Goal: Information Seeking & Learning: Learn about a topic

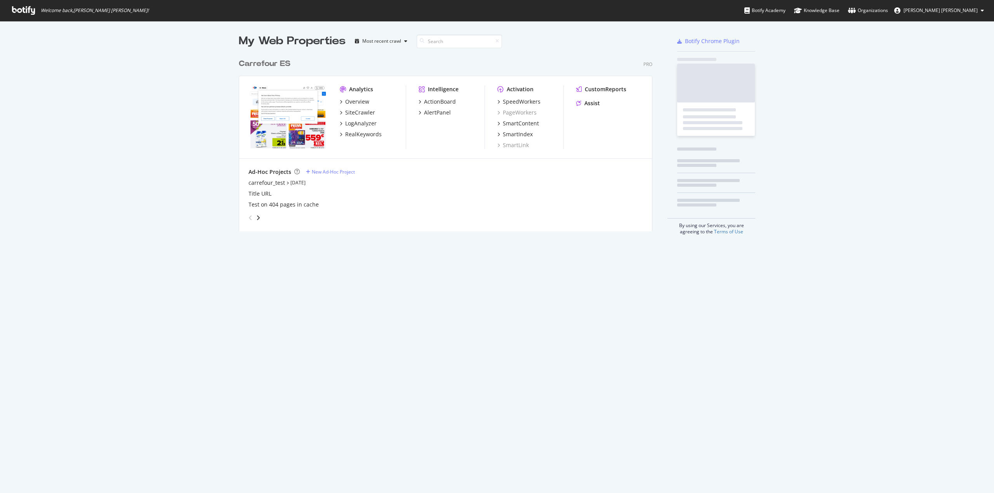
scroll to position [174, 412]
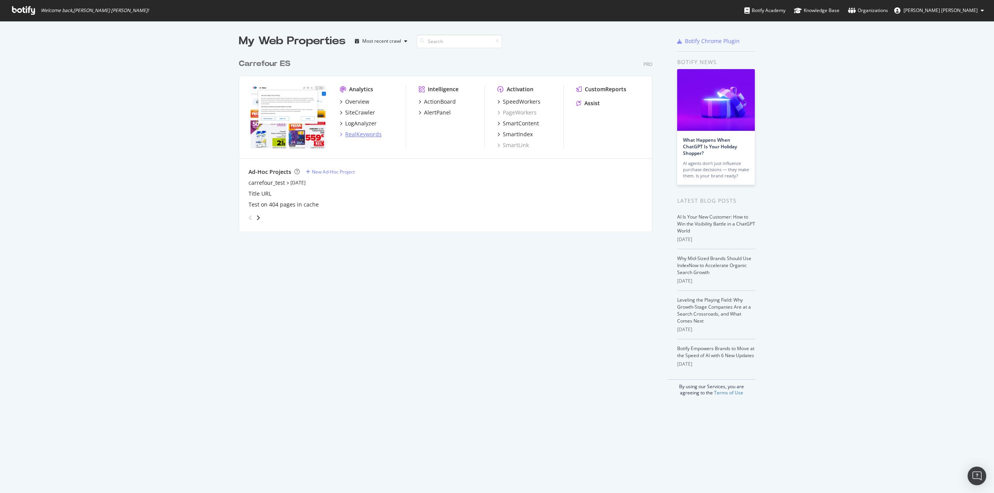
click at [363, 134] on div "RealKeywords" at bounding box center [363, 134] width 36 height 8
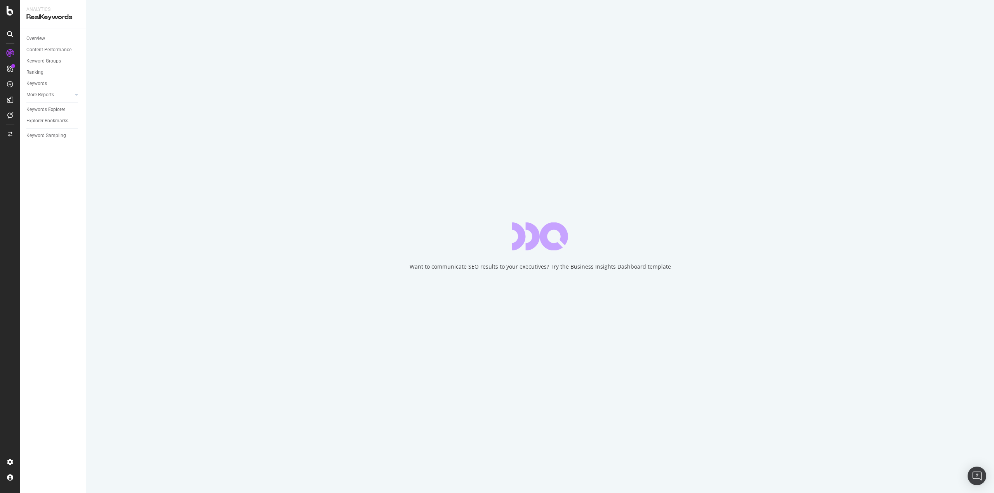
click at [33, 38] on div "Overview" at bounding box center [35, 39] width 19 height 8
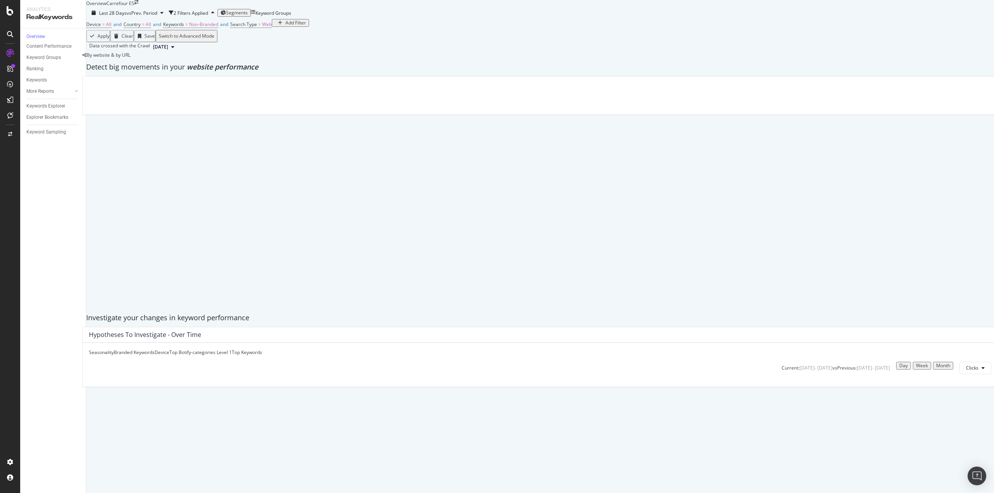
click at [248, 16] on span "Segments" at bounding box center [237, 12] width 22 height 7
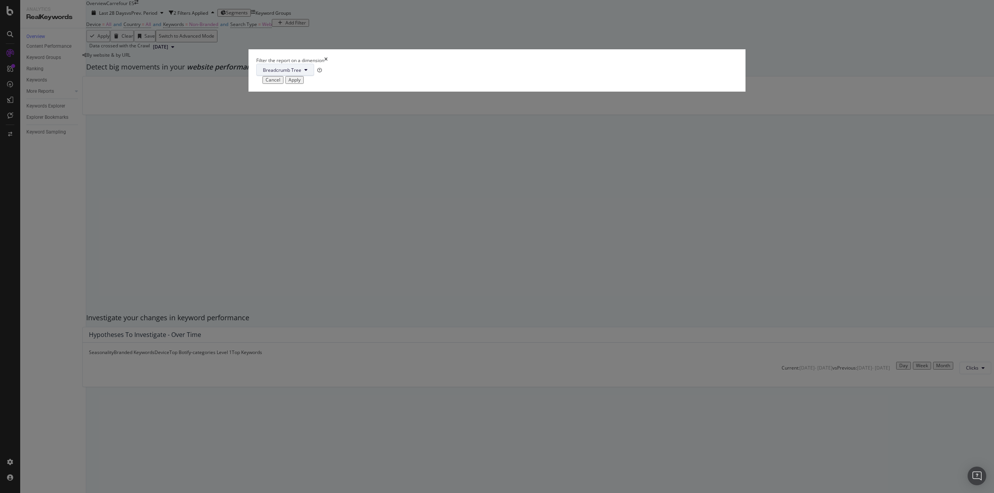
click at [301, 73] on span "Breadcrumb Tree" at bounding box center [282, 70] width 38 height 7
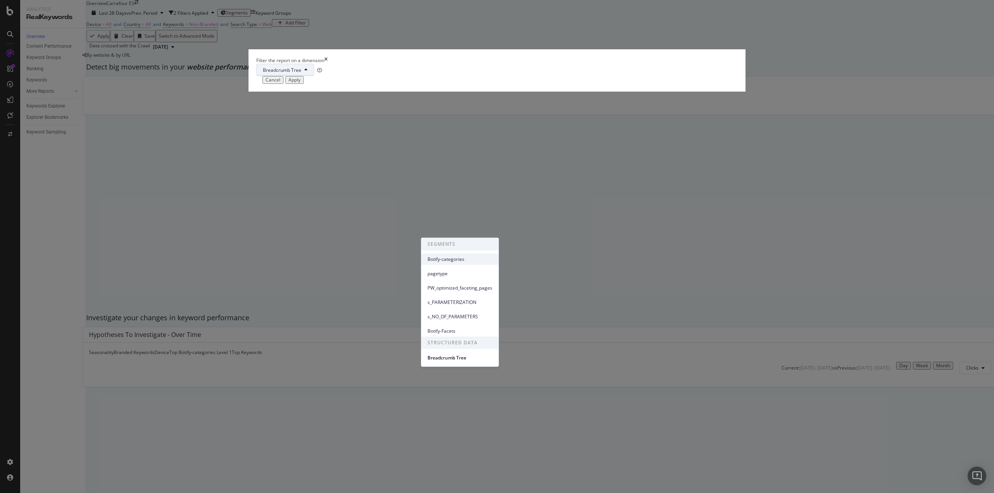
click at [455, 256] on span "Botify-categories" at bounding box center [459, 259] width 65 height 7
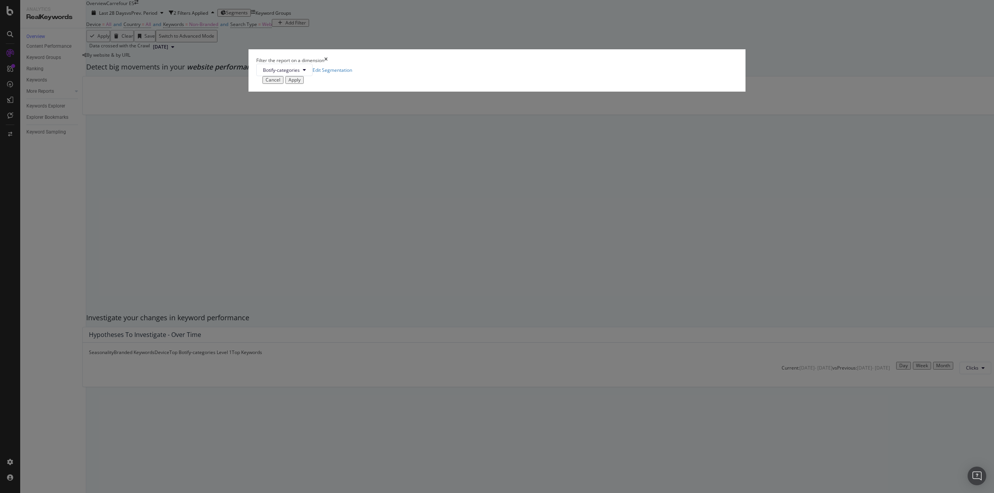
click at [300, 83] on div "Apply" at bounding box center [294, 79] width 12 height 5
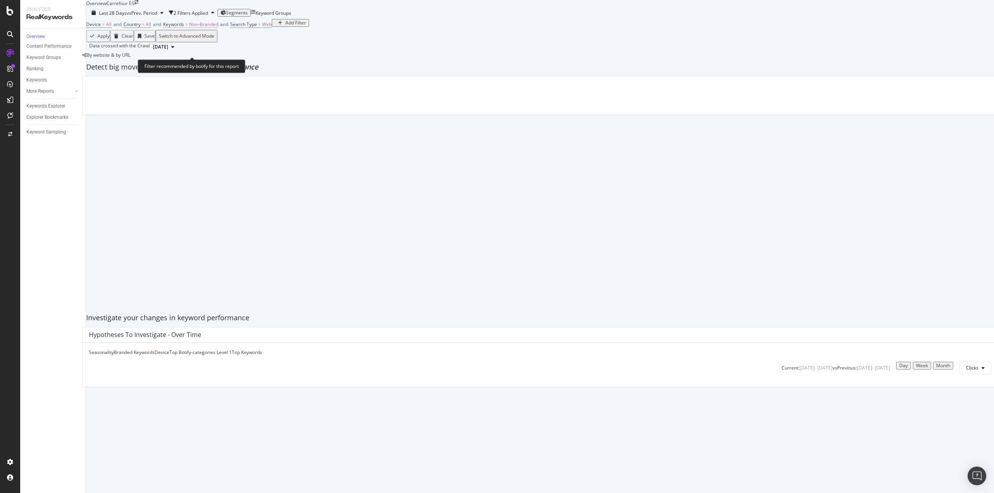
click at [218, 28] on span "Non-Branded" at bounding box center [203, 24] width 29 height 7
click at [207, 59] on span "Non-Branded" at bounding box center [192, 56] width 29 height 7
click at [208, 139] on span "All" at bounding box center [229, 142] width 79 height 7
click at [274, 59] on div "Apply" at bounding box center [280, 56] width 12 height 5
click at [245, 16] on span "Segments" at bounding box center [235, 12] width 22 height 7
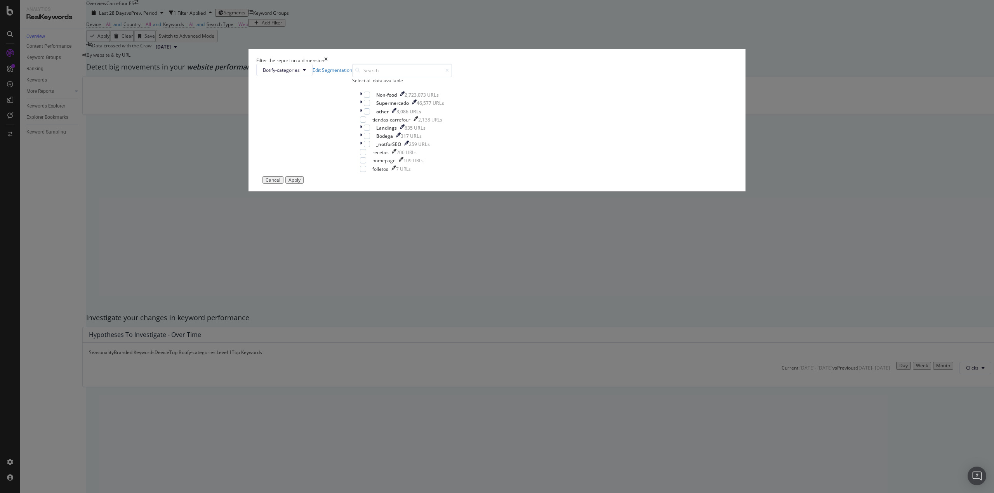
click at [420, 176] on div "Botify-categories Edit Segmentation Select all data available Non-food 2,723,07…" at bounding box center [496, 120] width 481 height 113
click at [364, 98] on div "modal" at bounding box center [362, 95] width 4 height 7
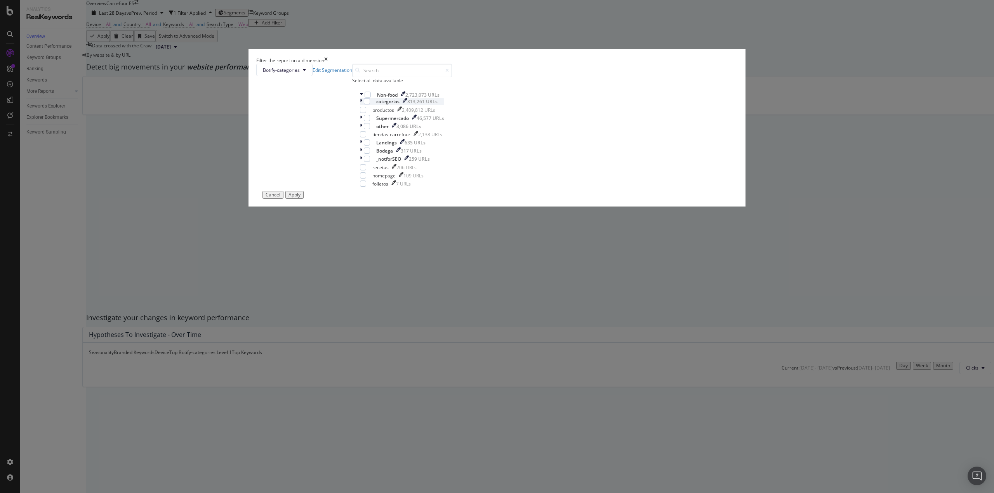
click at [362, 105] on icon "modal" at bounding box center [361, 101] width 2 height 7
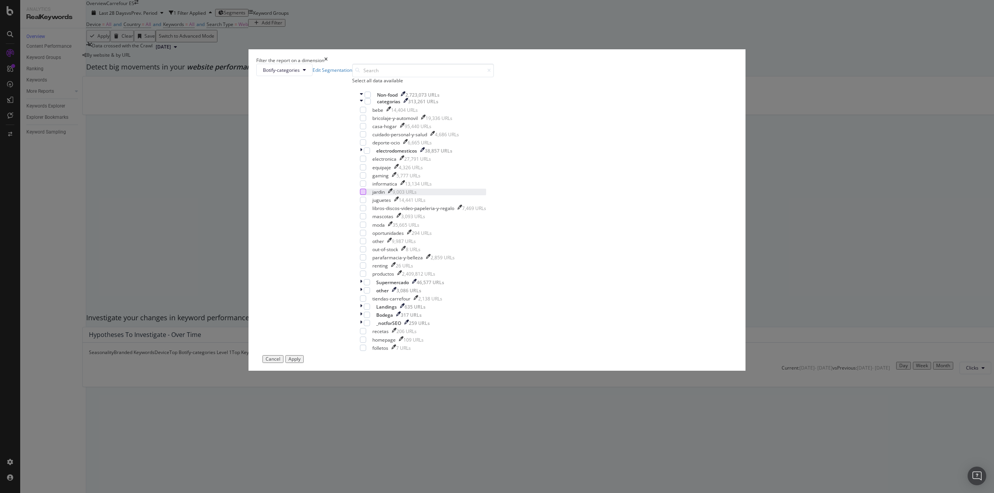
click at [366, 195] on div "modal" at bounding box center [363, 192] width 6 height 6
click at [300, 362] on div "Apply" at bounding box center [294, 358] width 12 height 5
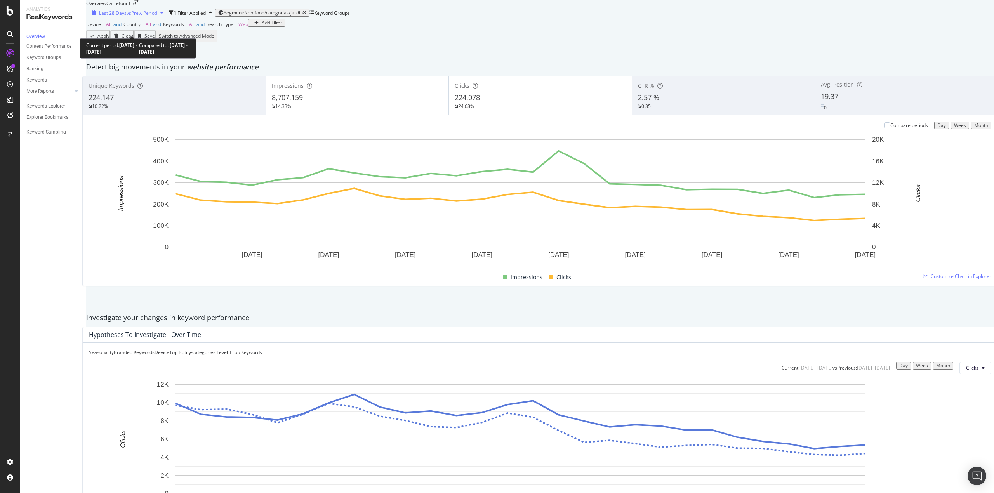
click at [140, 16] on span "vs Prev. Period" at bounding box center [142, 13] width 31 height 7
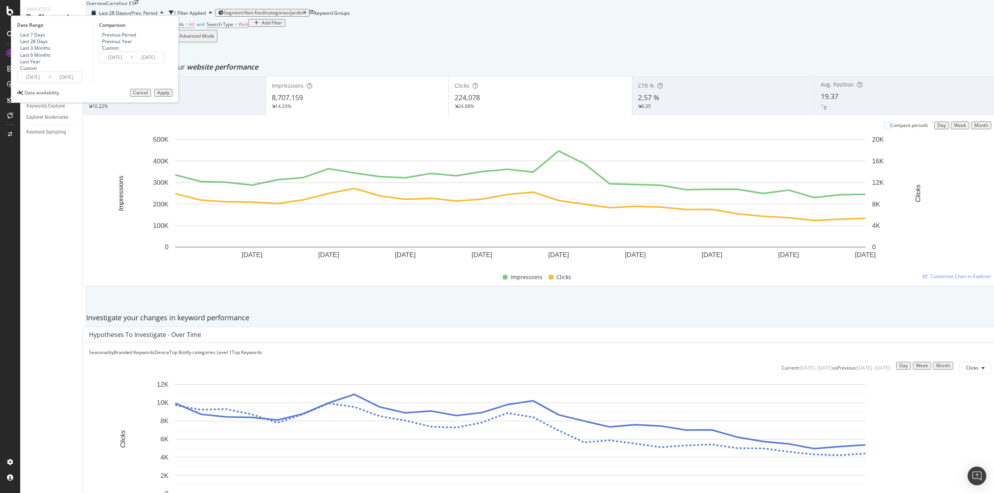
drag, startPoint x: 207, startPoint y: 64, endPoint x: 206, endPoint y: 71, distance: 7.5
click at [132, 45] on div "Previous Year" at bounding box center [117, 41] width 30 height 7
type input "[DATE]"
click at [172, 97] on button "Apply" at bounding box center [163, 93] width 18 height 8
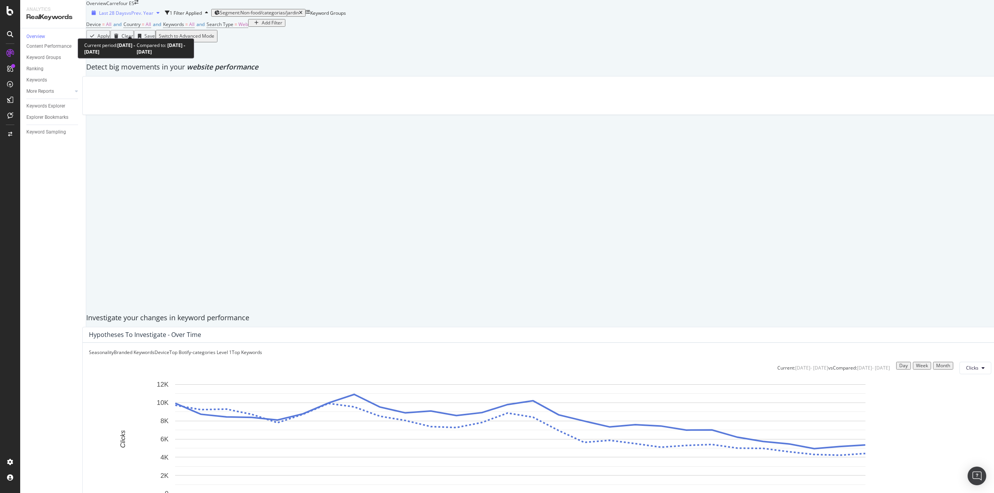
click at [134, 16] on div "Last 28 Days vs Prev. Year" at bounding box center [126, 13] width 74 height 7
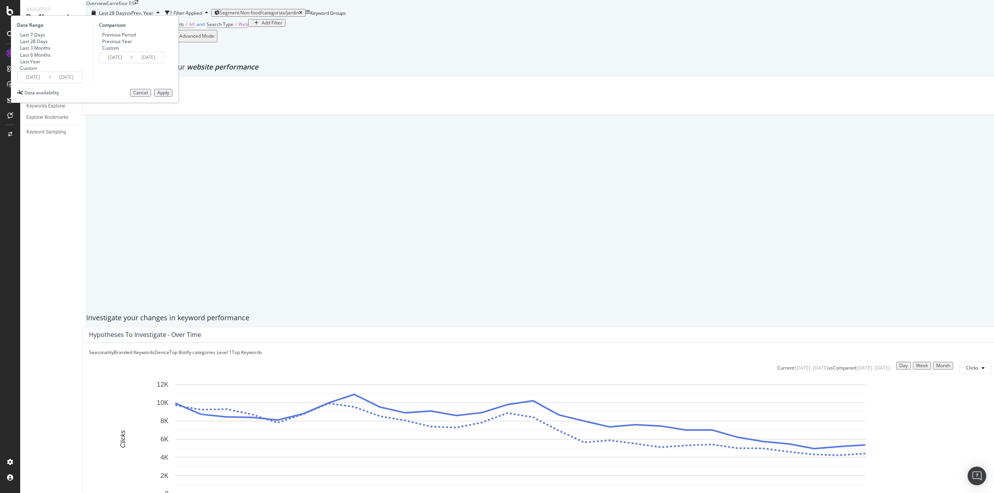
click at [50, 51] on div "Last 3 Months" at bounding box center [35, 48] width 30 height 7
type input "[DATE]"
click at [172, 97] on button "Apply" at bounding box center [163, 93] width 18 height 8
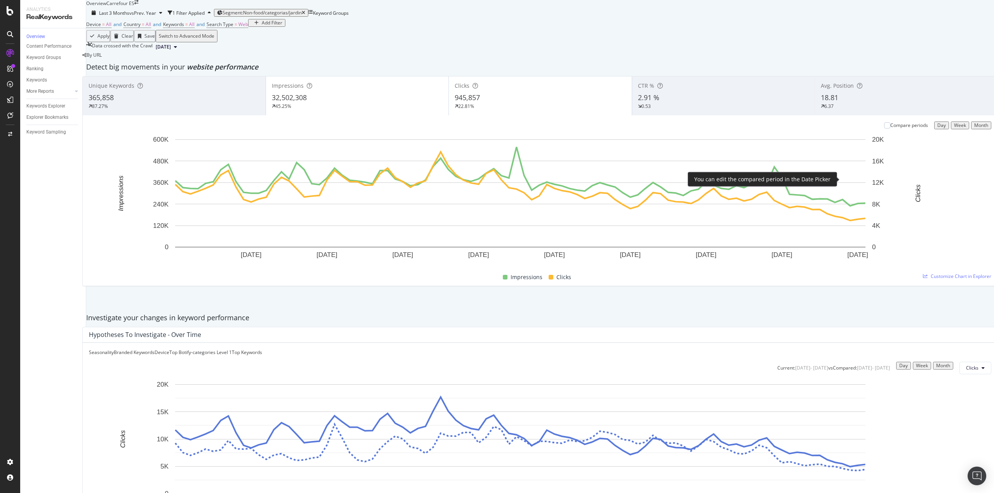
click at [884, 128] on div "Compare periods" at bounding box center [906, 125] width 44 height 7
click at [884, 128] on div at bounding box center [887, 125] width 6 height 6
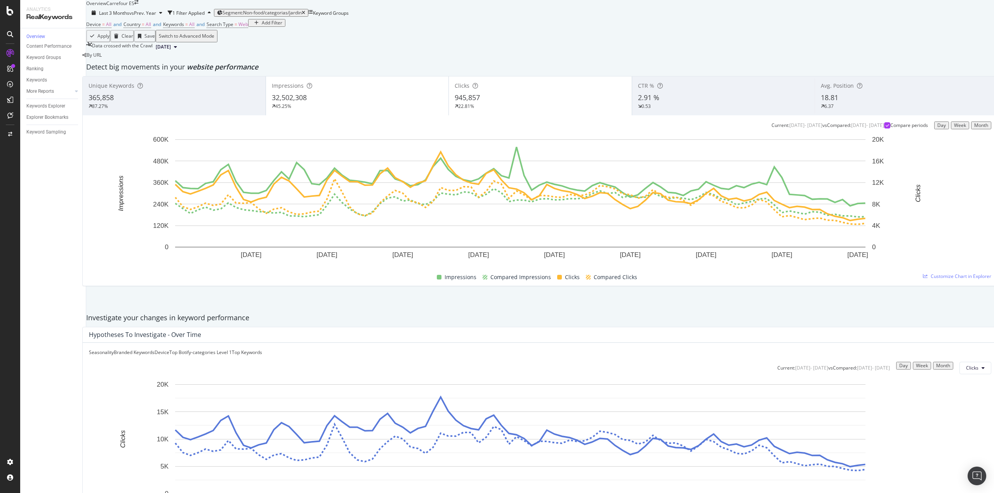
click at [94, 280] on div "Unique Keywords 365,858 87.27% Impressions 32,502,308 45.25% Clicks 945,857 22.…" at bounding box center [539, 192] width 915 height 233
click at [125, 16] on span "Last 3 Months" at bounding box center [114, 13] width 30 height 7
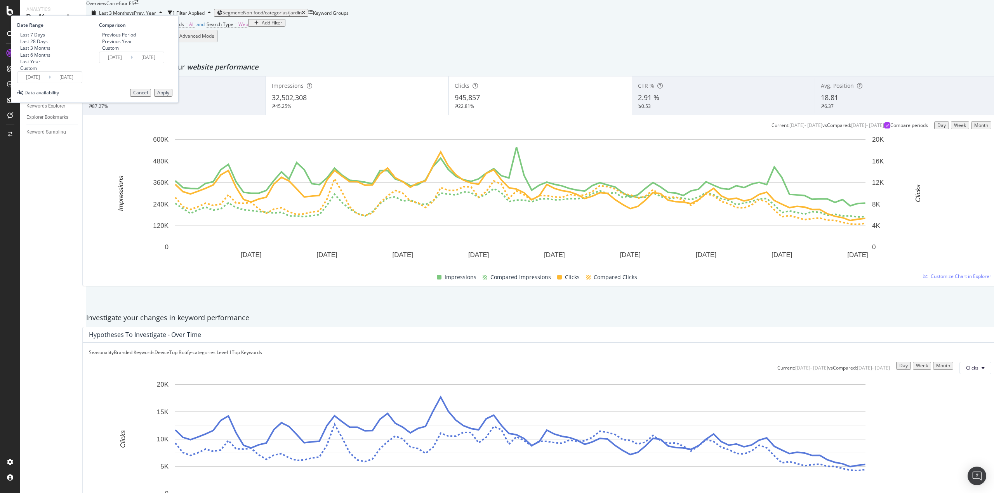
click at [49, 83] on input "[DATE]" at bounding box center [32, 77] width 31 height 11
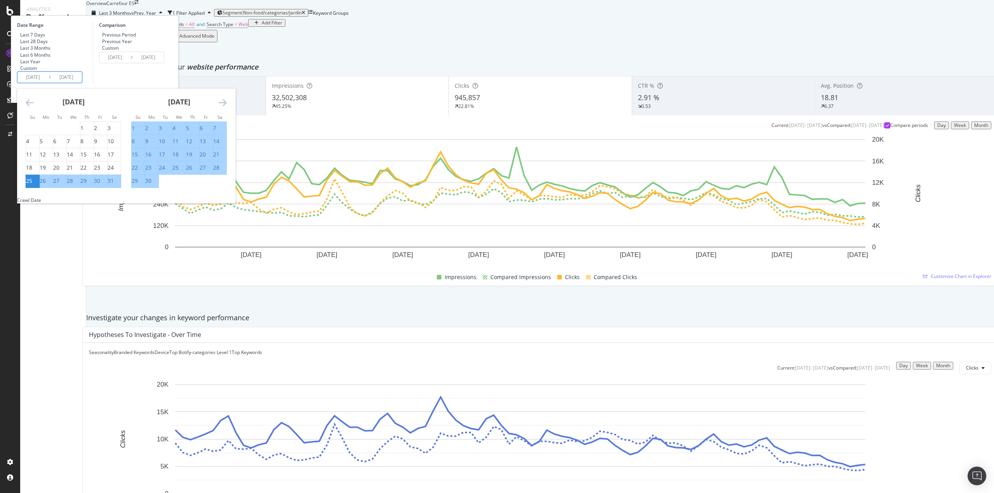
click at [34, 107] on icon "Move backward to switch to the previous month." at bounding box center [30, 102] width 8 height 9
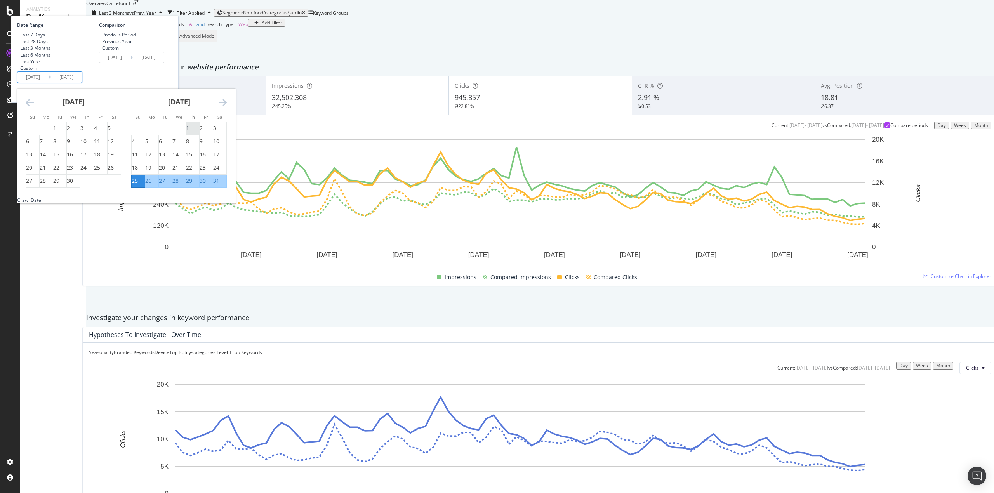
click at [189, 132] on div "1" at bounding box center [187, 128] width 3 height 8
type input "[DATE]"
click at [227, 107] on icon "Move forward to switch to the next month." at bounding box center [223, 102] width 8 height 9
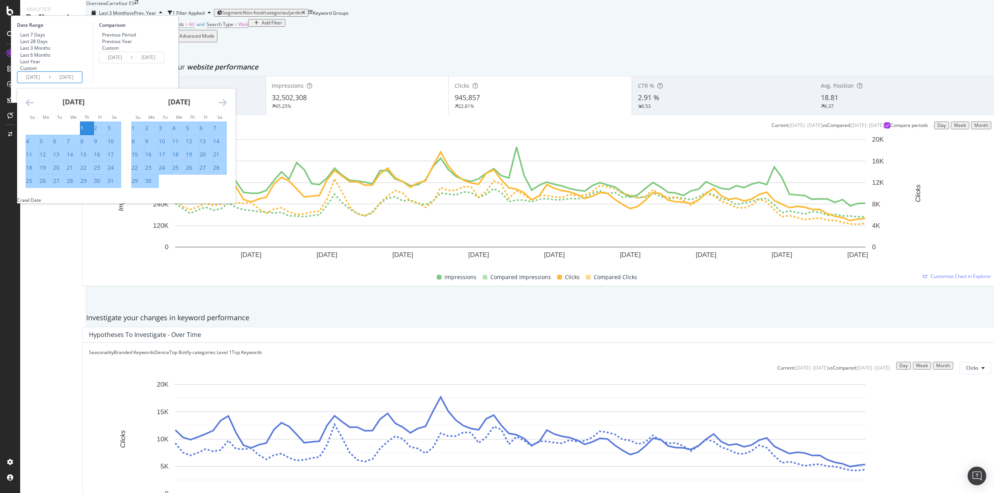
click at [227, 107] on icon "Move forward to switch to the next month." at bounding box center [223, 102] width 8 height 9
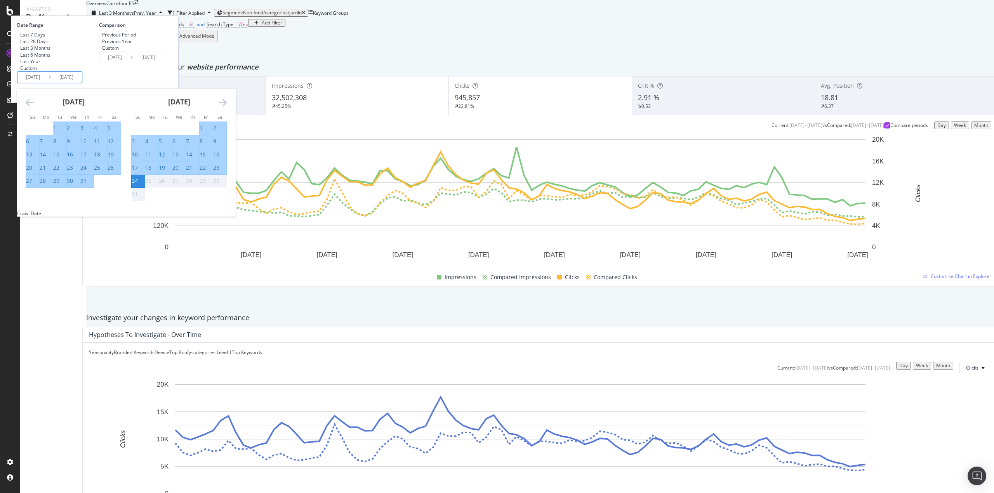
click at [138, 185] on div "24" at bounding box center [135, 181] width 6 height 8
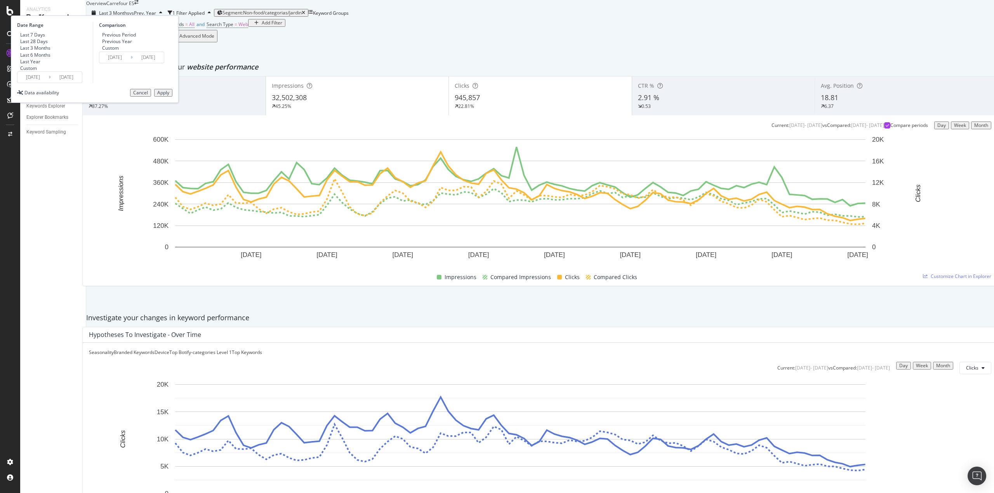
click at [172, 97] on button "Apply" at bounding box center [163, 93] width 18 height 8
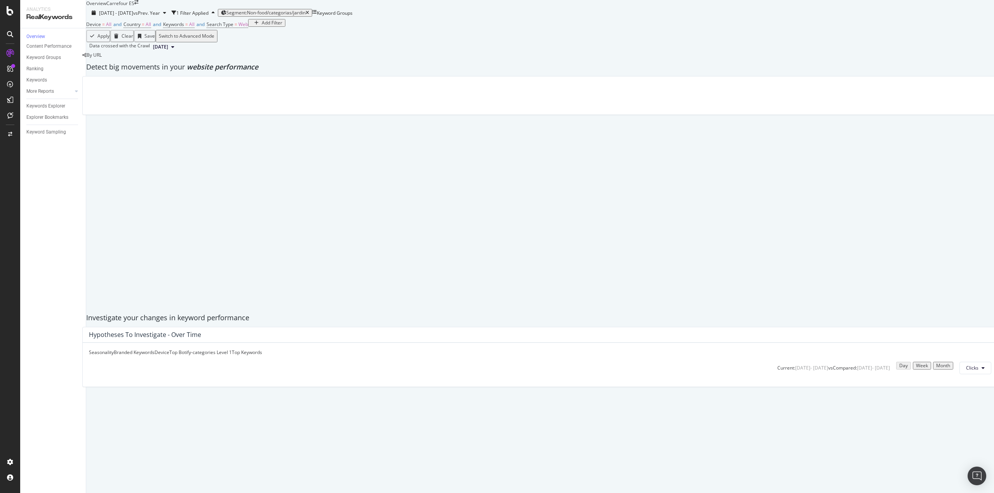
click at [168, 50] on span "[DATE]" at bounding box center [160, 46] width 15 height 7
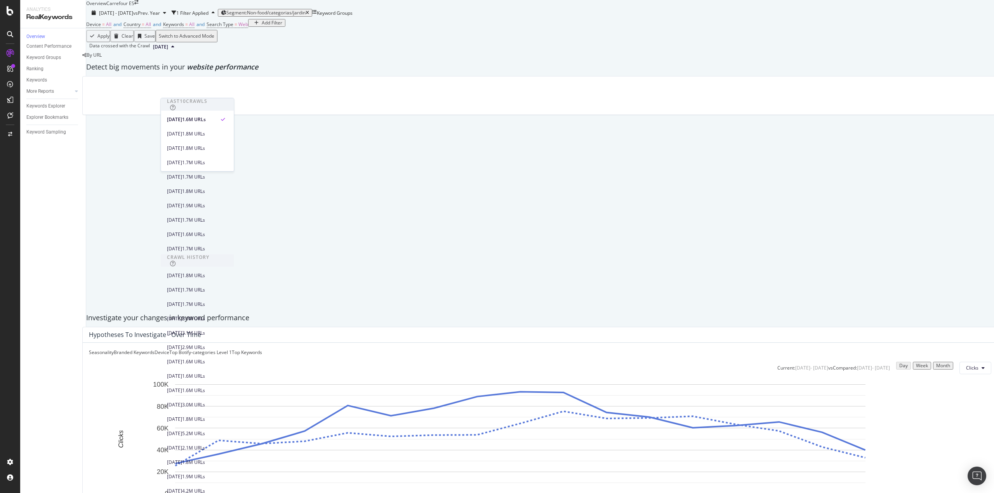
click at [102, 58] on div "By URL" at bounding box center [91, 55] width 19 height 7
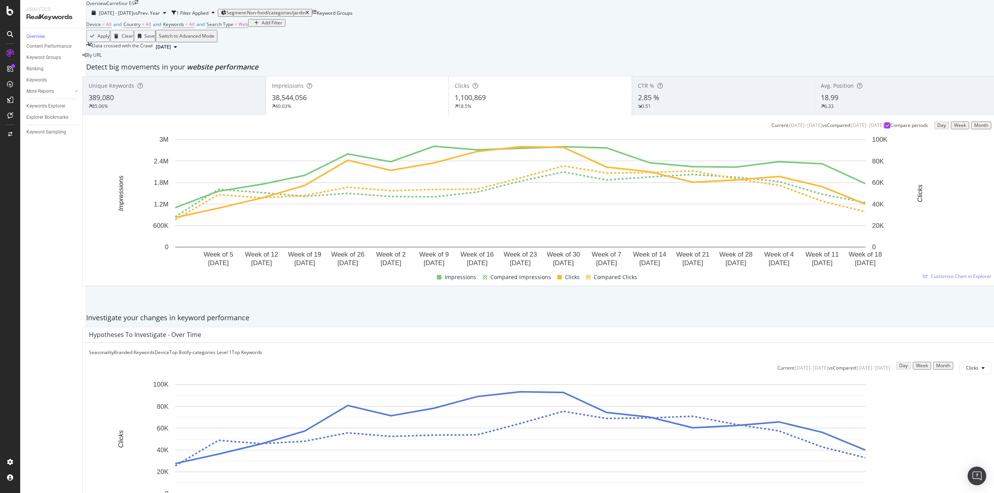
click at [184, 28] on span "Keywords" at bounding box center [173, 24] width 21 height 7
click at [184, 59] on span "All" at bounding box center [180, 56] width 5 height 7
click at [212, 83] on span "Non-Branded" at bounding box center [229, 84] width 79 height 7
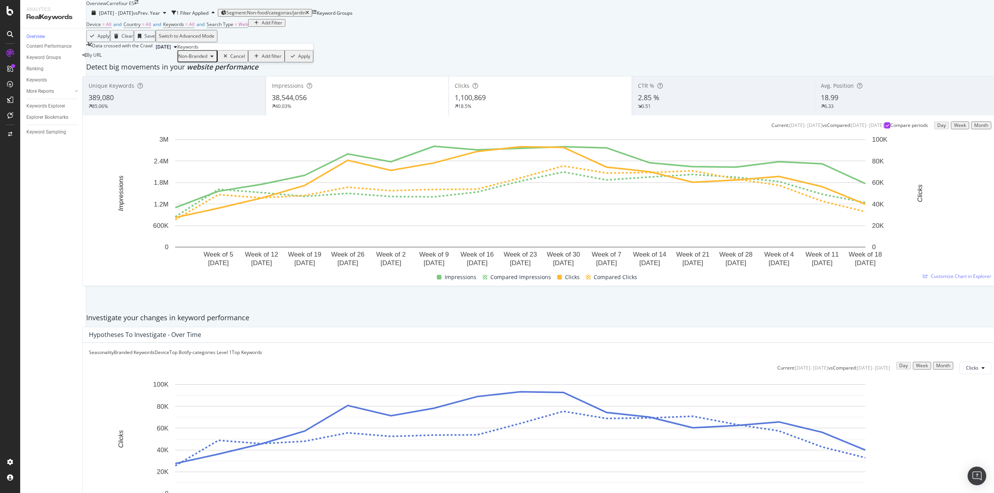
click at [298, 59] on div "Apply" at bounding box center [304, 56] width 12 height 5
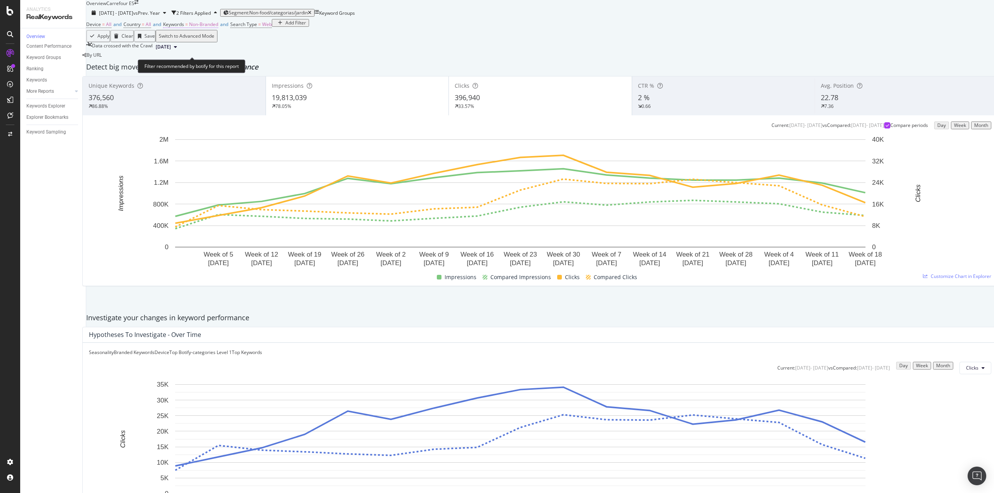
click at [205, 28] on span "Non-Branded" at bounding box center [203, 24] width 29 height 7
click at [207, 59] on span "Non-Branded" at bounding box center [192, 56] width 29 height 7
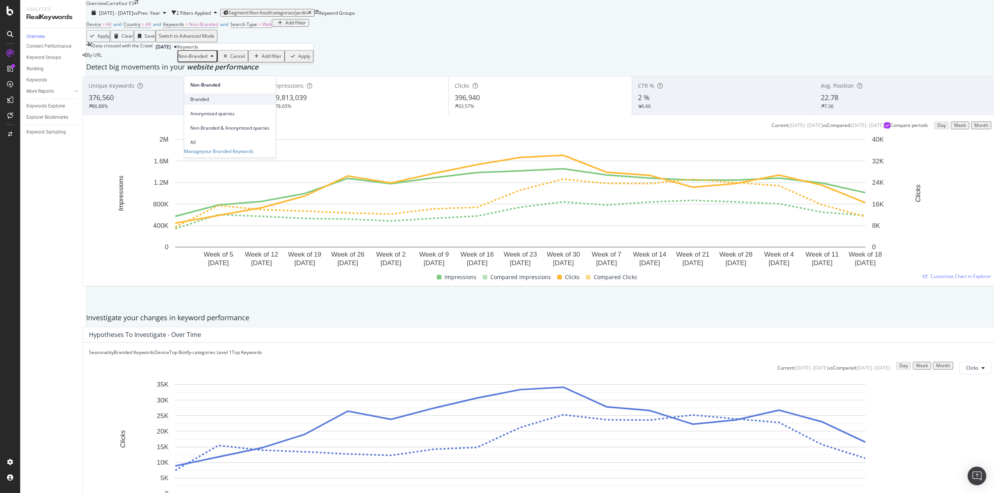
click at [217, 95] on span "Branded" at bounding box center [229, 98] width 79 height 7
click at [288, 59] on div "Apply" at bounding box center [294, 56] width 12 height 5
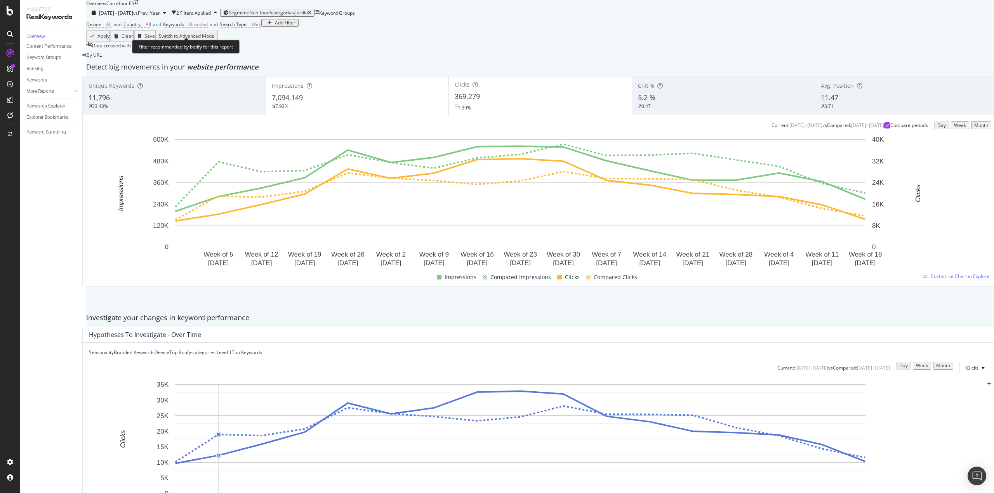
scroll to position [362, 0]
click at [208, 28] on span "Branded" at bounding box center [198, 24] width 19 height 7
click at [197, 40] on span "Branded" at bounding box center [187, 36] width 19 height 7
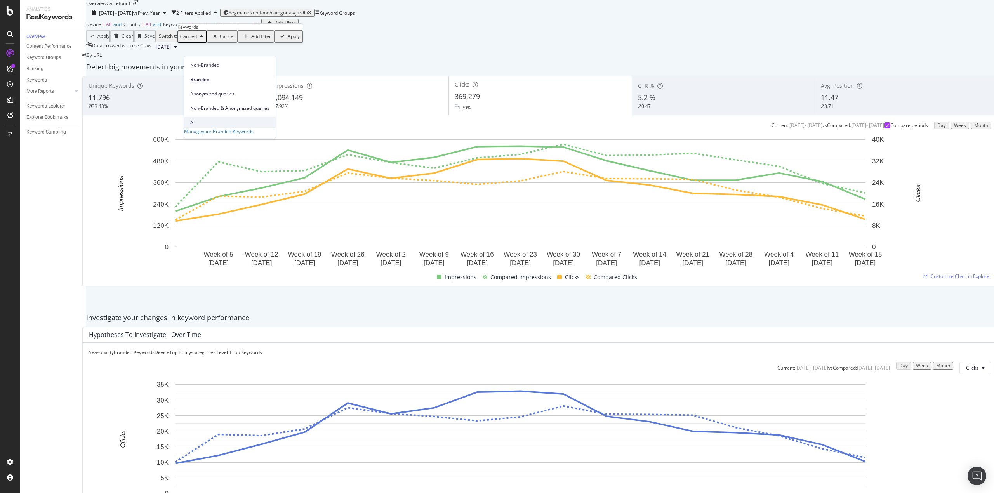
click at [211, 119] on span "All" at bounding box center [229, 122] width 79 height 7
click at [274, 39] on div "Apply" at bounding box center [280, 36] width 12 height 5
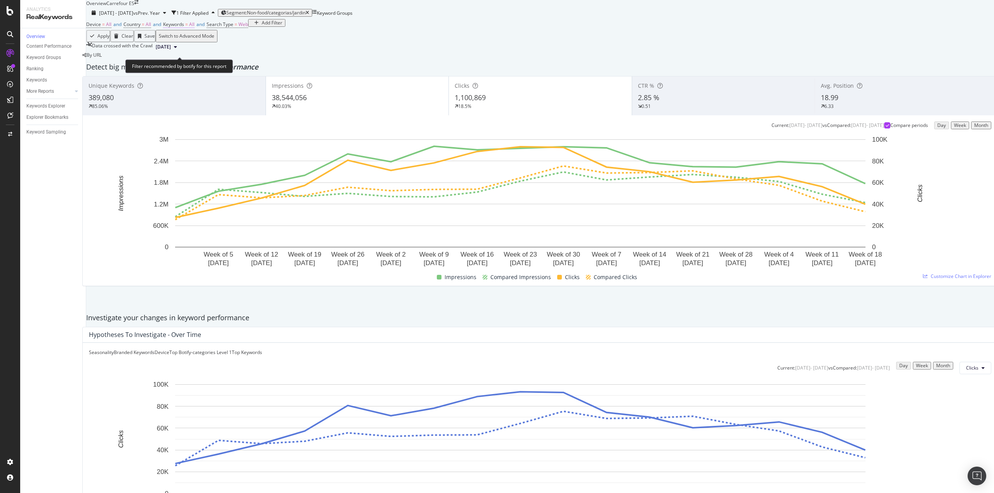
click at [184, 28] on span "Keywords" at bounding box center [173, 24] width 21 height 7
click at [190, 59] on icon "button" at bounding box center [188, 56] width 3 height 5
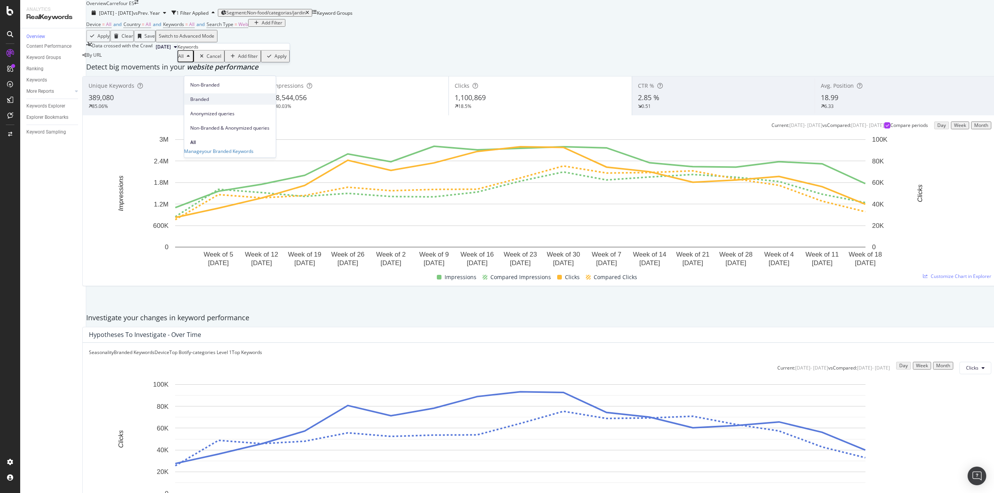
click at [211, 95] on span "Branded" at bounding box center [229, 98] width 79 height 7
click at [288, 59] on div "Apply" at bounding box center [294, 56] width 12 height 5
